Goal: Task Accomplishment & Management: Manage account settings

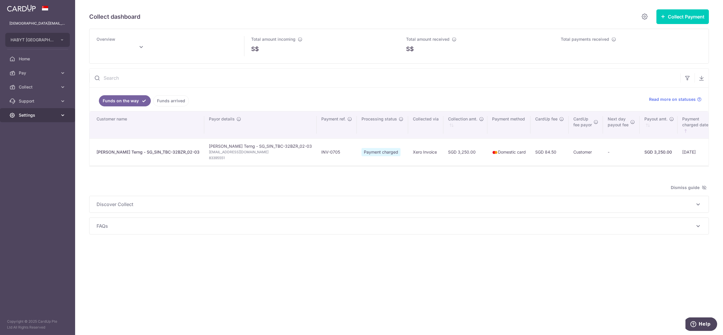
click at [30, 119] on link "Settings" at bounding box center [37, 115] width 75 height 14
click at [30, 141] on span "Logout" at bounding box center [38, 144] width 39 height 6
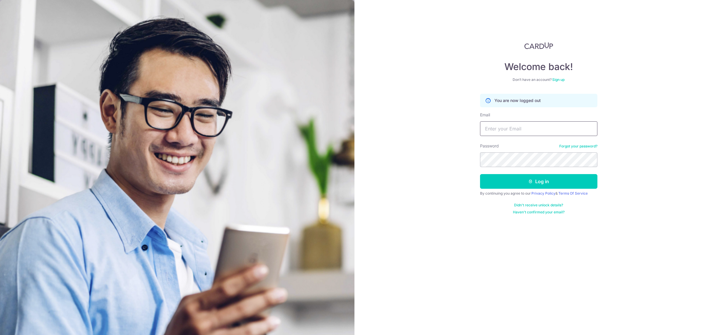
click at [533, 126] on input "Email" at bounding box center [538, 128] width 117 height 15
click at [537, 125] on input "[DEMOGRAPHIC_DATA][EMAIL_ADDRESS][DOMAIN_NAME]" at bounding box center [538, 128] width 117 height 15
click at [563, 112] on div "Email lady.labarda@habyt.com" at bounding box center [538, 124] width 117 height 24
click at [550, 127] on input "lady.labarda@habyt.com" at bounding box center [538, 128] width 117 height 15
type input "l"
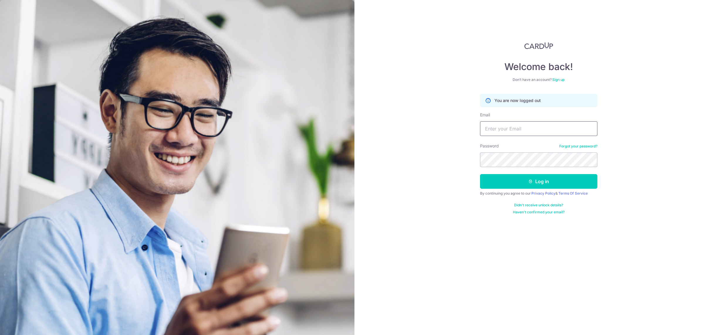
click at [534, 129] on input "Email" at bounding box center [538, 128] width 117 height 15
type input "lady.larbarda+hk@habyt.com"
click at [480, 174] on button "Log in" at bounding box center [538, 181] width 117 height 15
